Goal: Information Seeking & Learning: Understand process/instructions

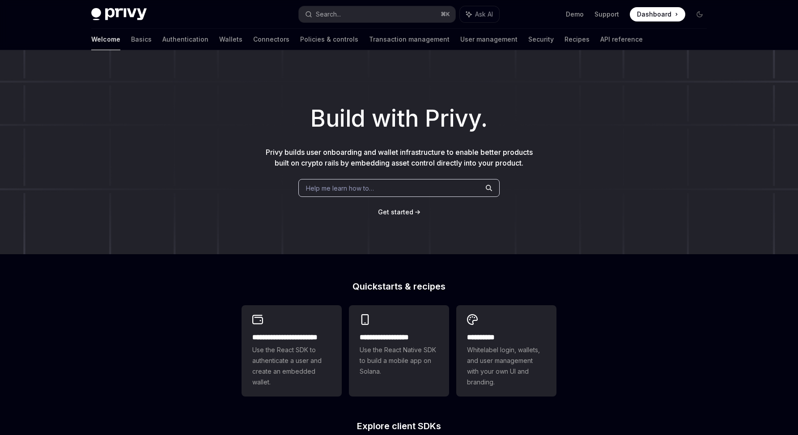
scroll to position [12, 0]
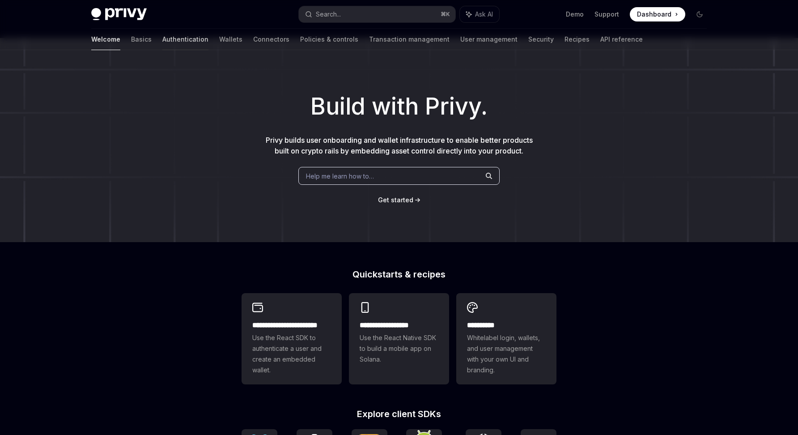
click at [162, 41] on link "Authentication" at bounding box center [185, 39] width 46 height 21
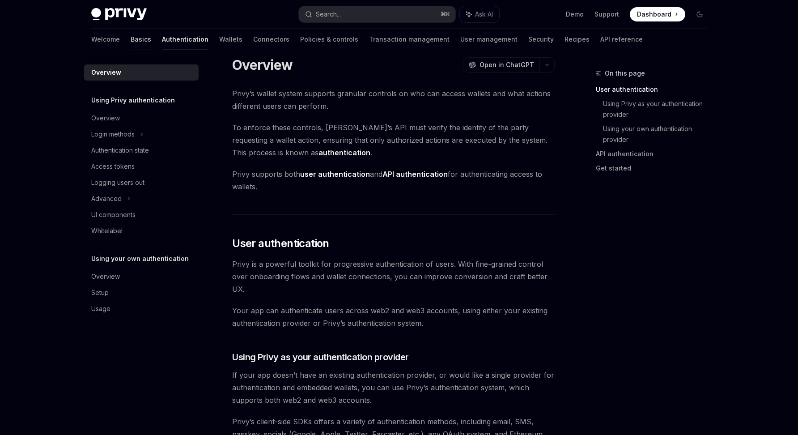
click at [131, 38] on link "Basics" at bounding box center [141, 39] width 21 height 21
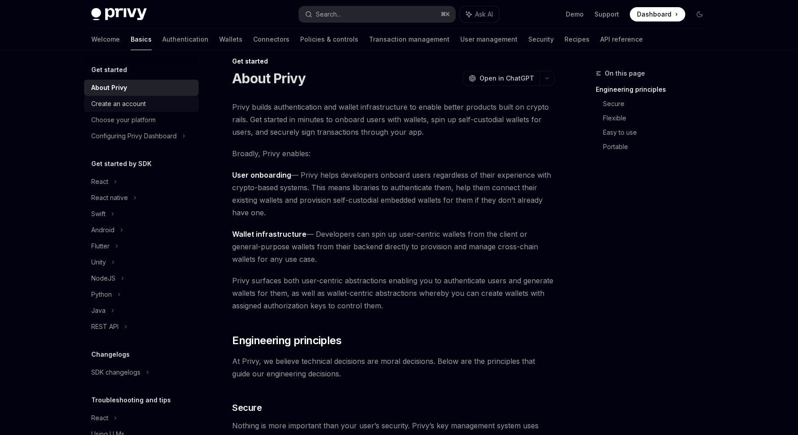
click at [122, 105] on div "Create an account" at bounding box center [118, 103] width 55 height 11
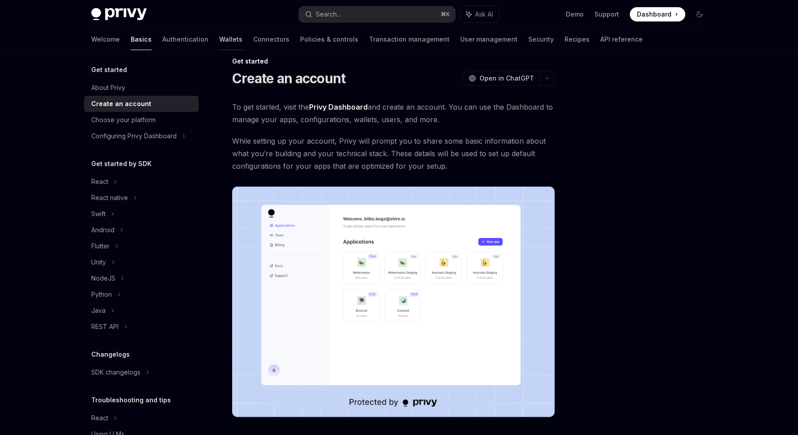
click at [219, 39] on link "Wallets" at bounding box center [230, 39] width 23 height 21
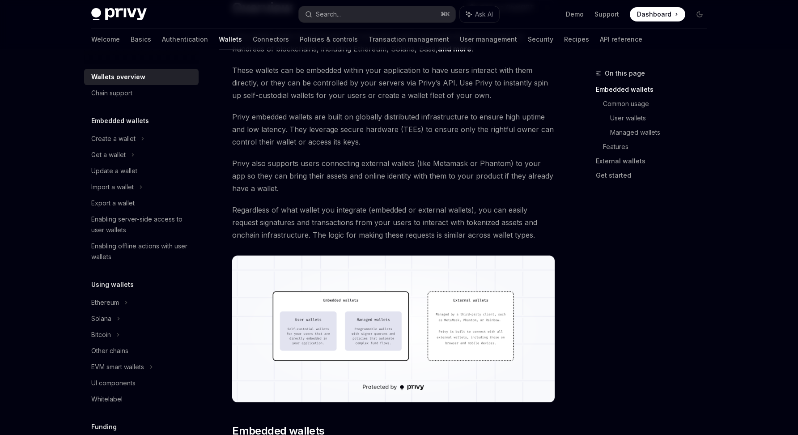
scroll to position [208, 0]
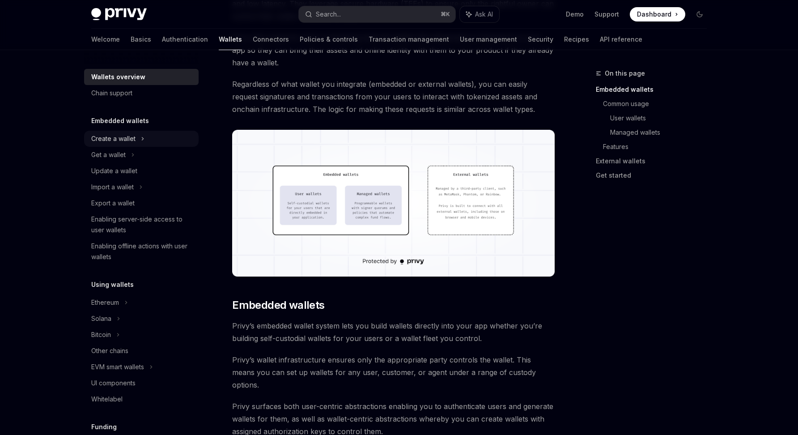
click at [134, 142] on div "Create a wallet" at bounding box center [113, 138] width 44 height 11
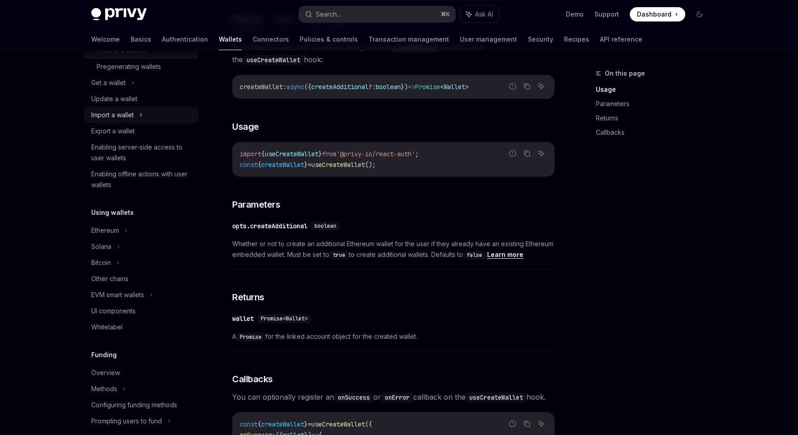
scroll to position [124, 0]
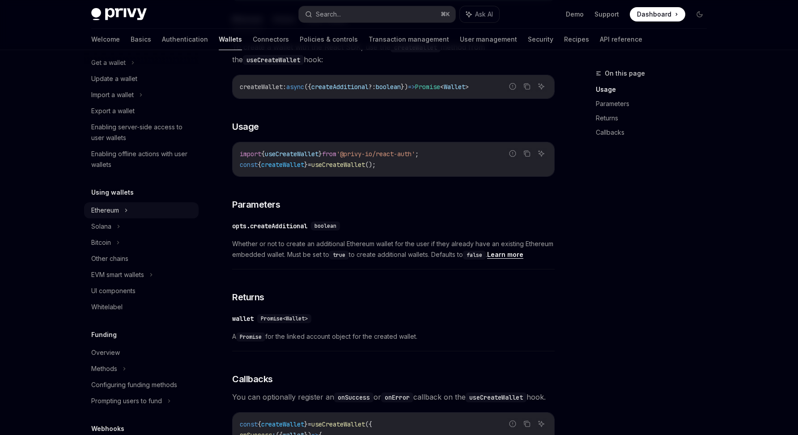
click at [128, 212] on icon at bounding box center [126, 210] width 4 height 11
type textarea "*"
